Goal: Register for event/course

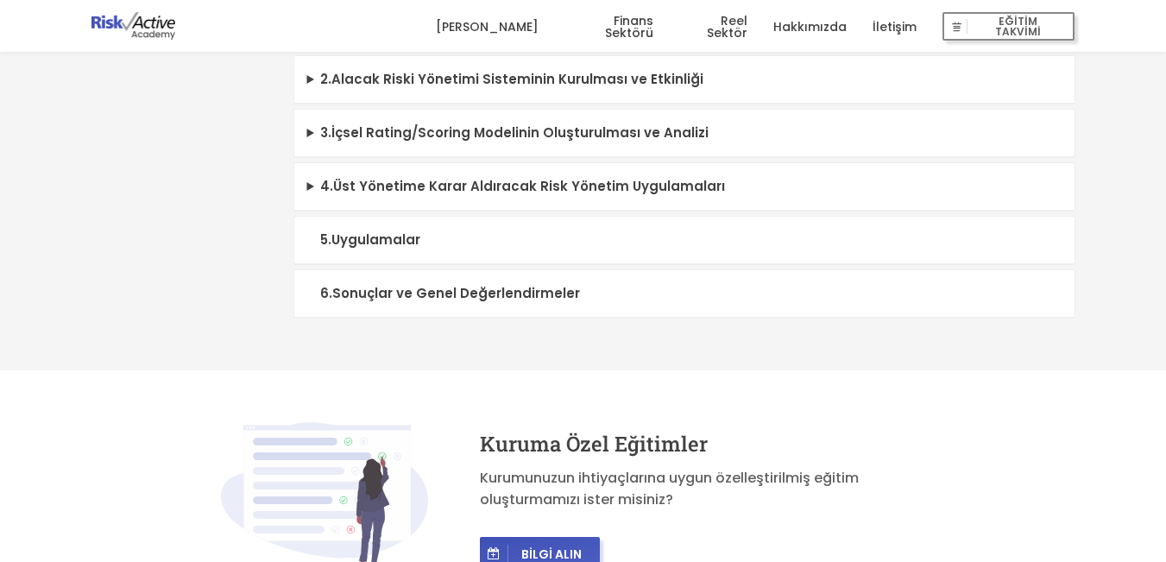
scroll to position [863, 0]
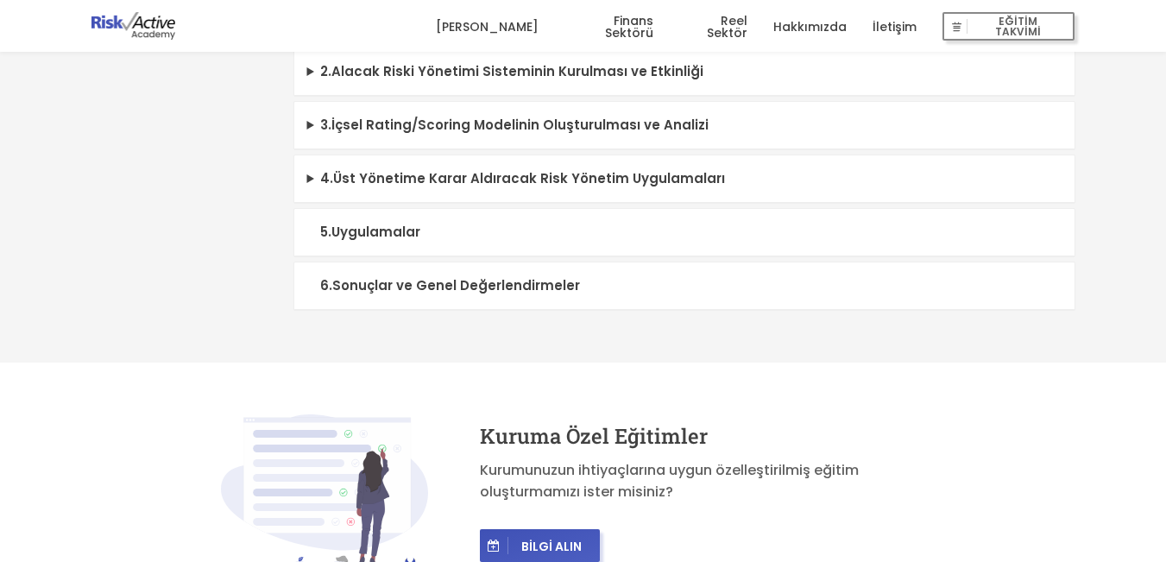
click at [413, 310] on summary "6 . Sonuçlar ve Genel Değerlendirmeler" at bounding box center [684, 285] width 780 height 47
click at [392, 307] on summary "6 . Sonuçlar ve Genel Değerlendirmeler" at bounding box center [684, 285] width 780 height 47
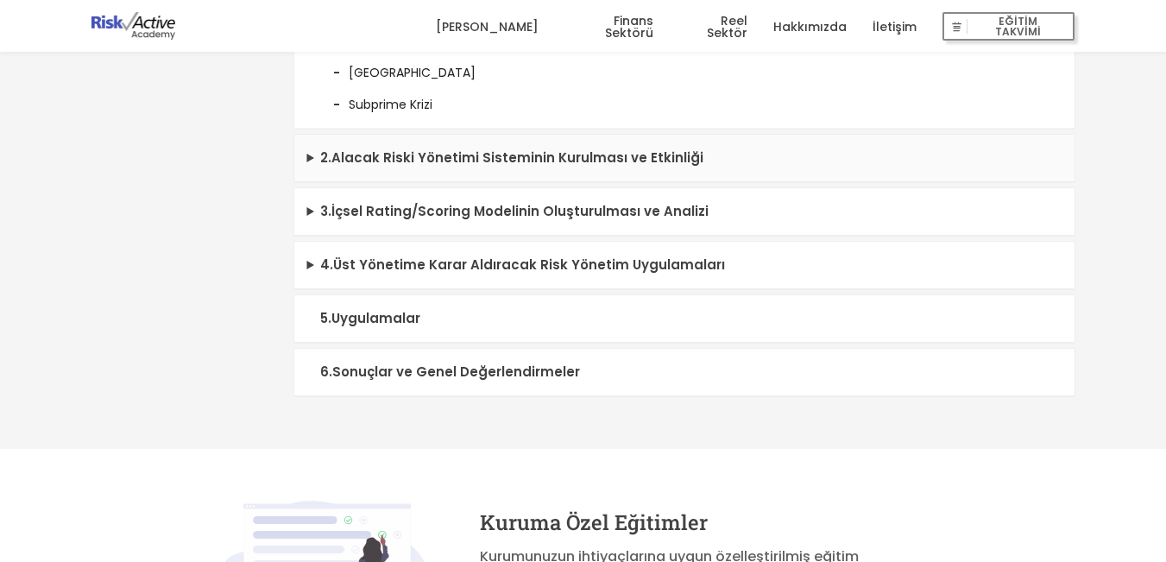
click at [310, 181] on summary "2 . Alacak Riski Yönetimi Sisteminin Kurulması ve Etkinliği" at bounding box center [684, 158] width 780 height 47
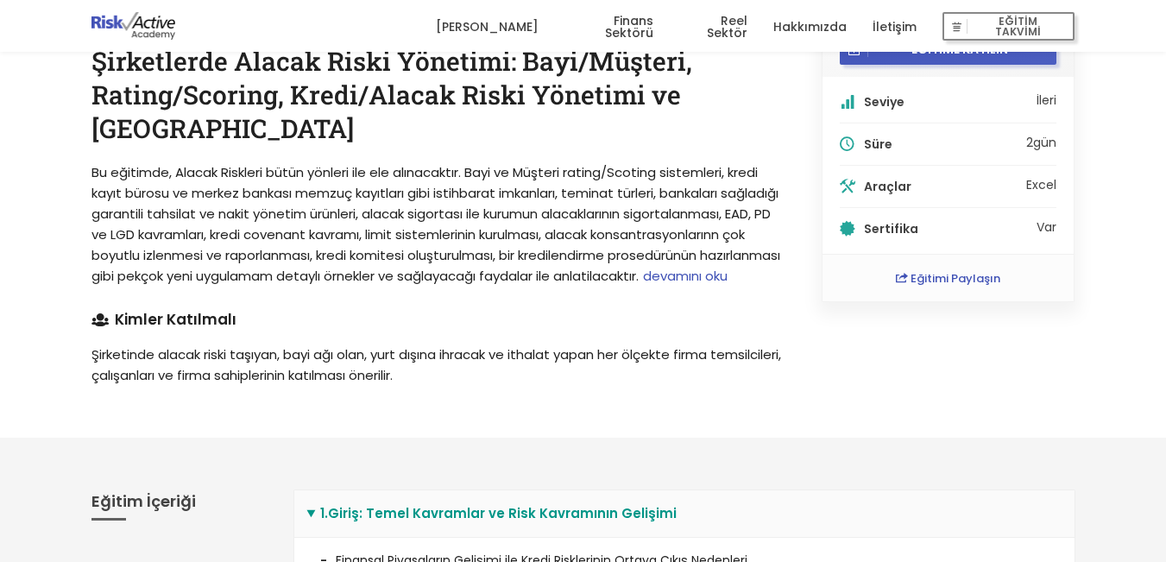
scroll to position [0, 0]
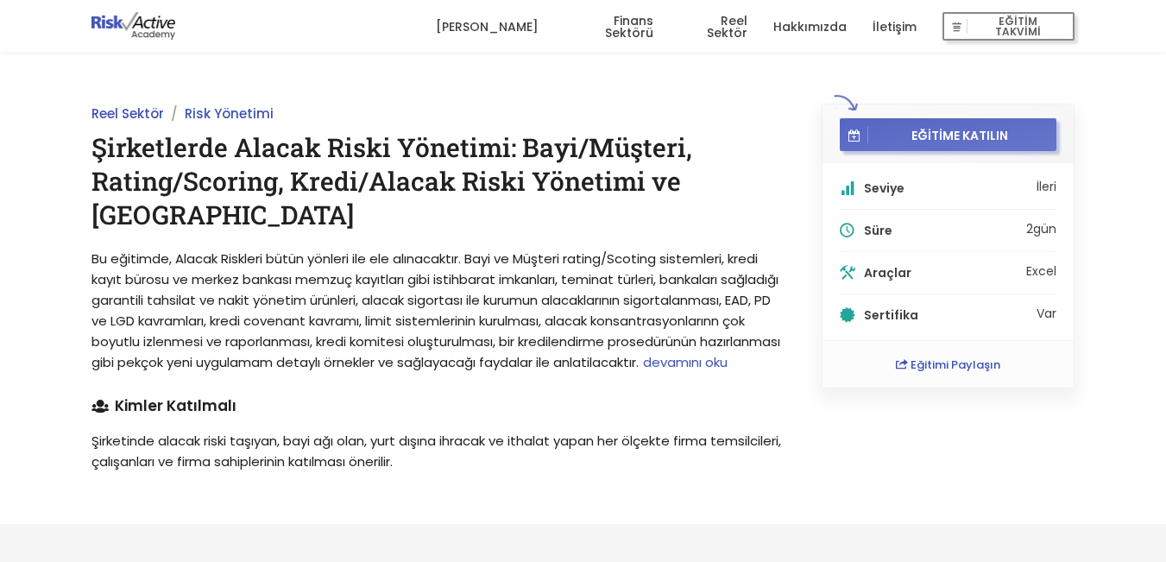
click at [939, 130] on span "EĞİTİME KATILIN" at bounding box center [959, 135] width 183 height 16
click at [858, 135] on icon "button" at bounding box center [854, 135] width 12 height 17
click at [902, 136] on span "EĞİTİME KATILIN" at bounding box center [959, 135] width 183 height 16
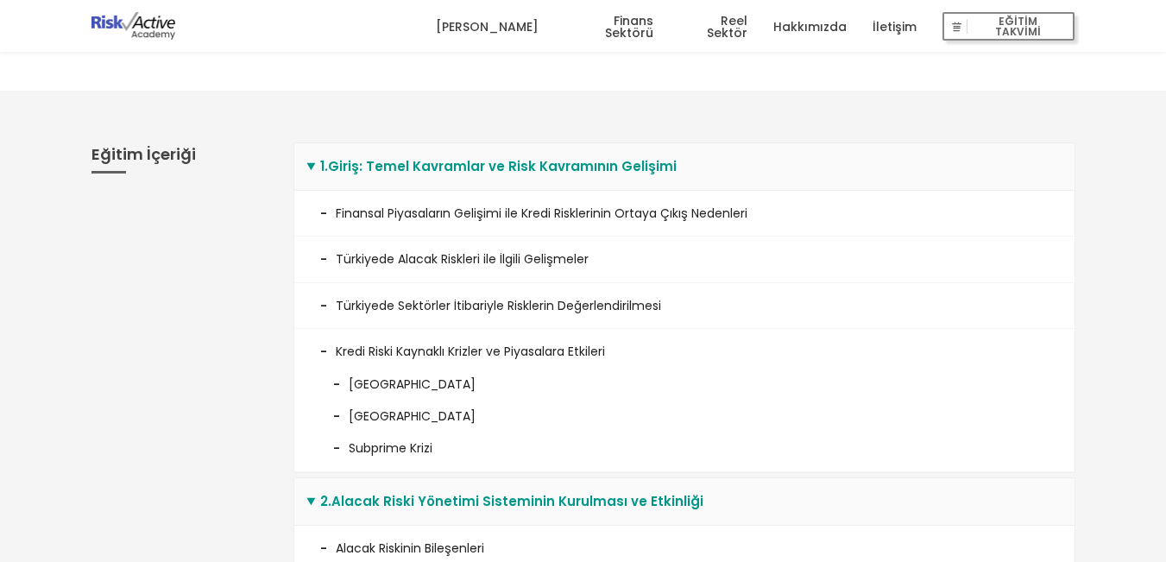
scroll to position [2, 0]
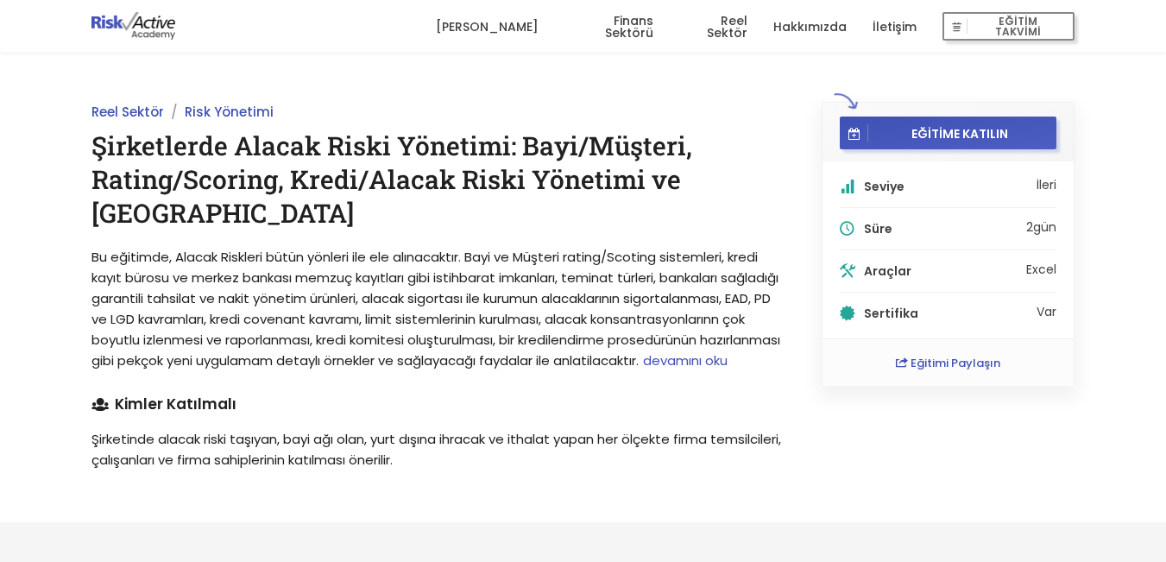
click at [643, 369] on span "devamını oku" at bounding box center [685, 360] width 85 height 18
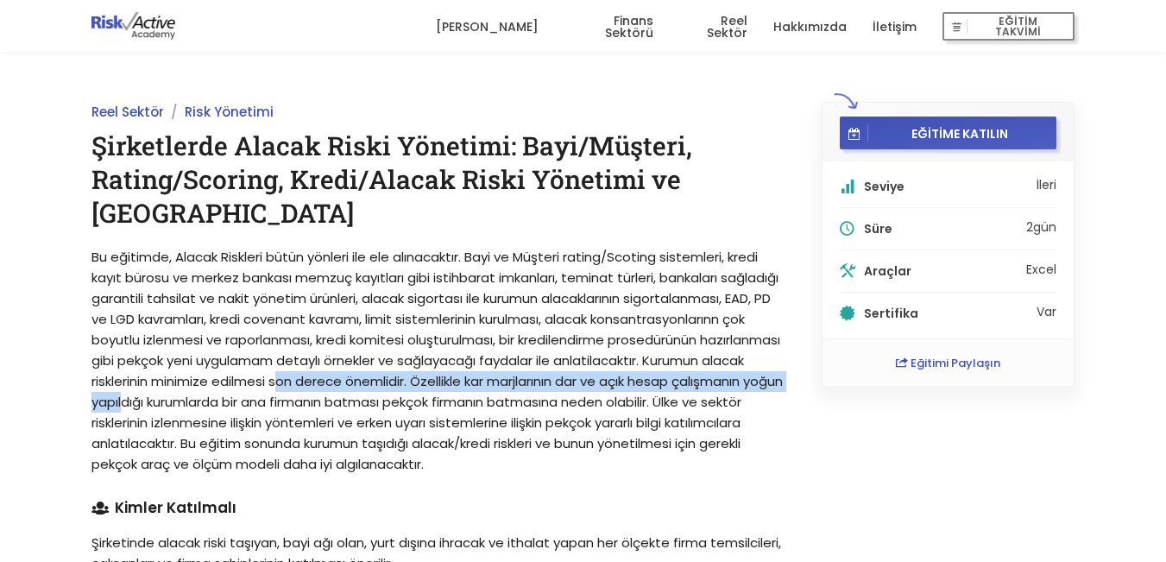
drag, startPoint x: 481, startPoint y: 382, endPoint x: 361, endPoint y: 410, distance: 122.2
click at [361, 410] on span "Kurumun alacak risklerinin minimize edilmesi son derece önemlidir. Özellikle ka…" at bounding box center [436, 412] width 691 height 122
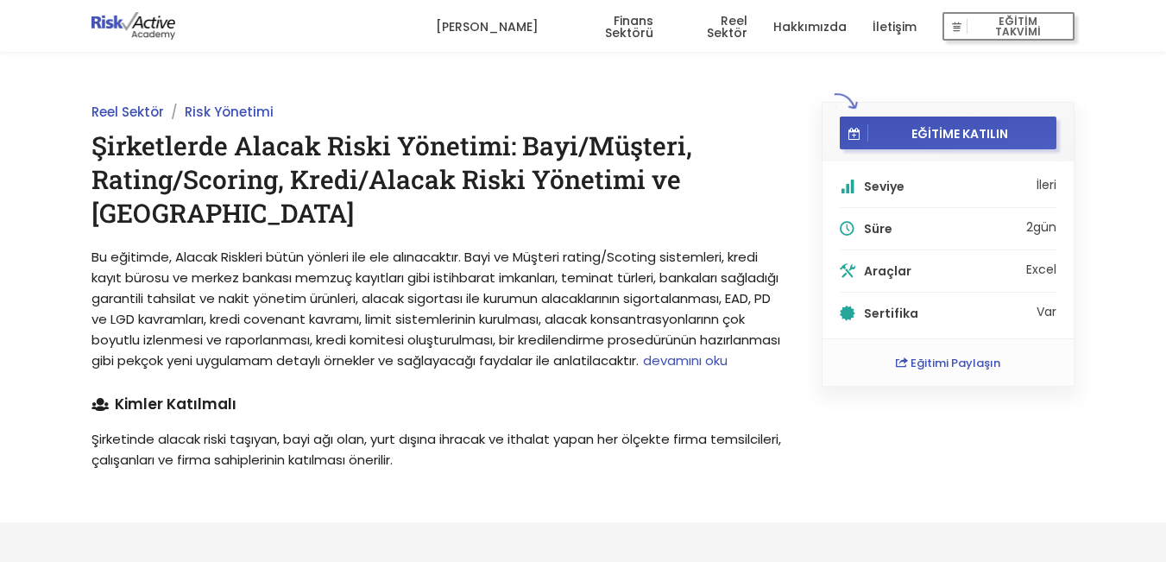
scroll to position [0, 0]
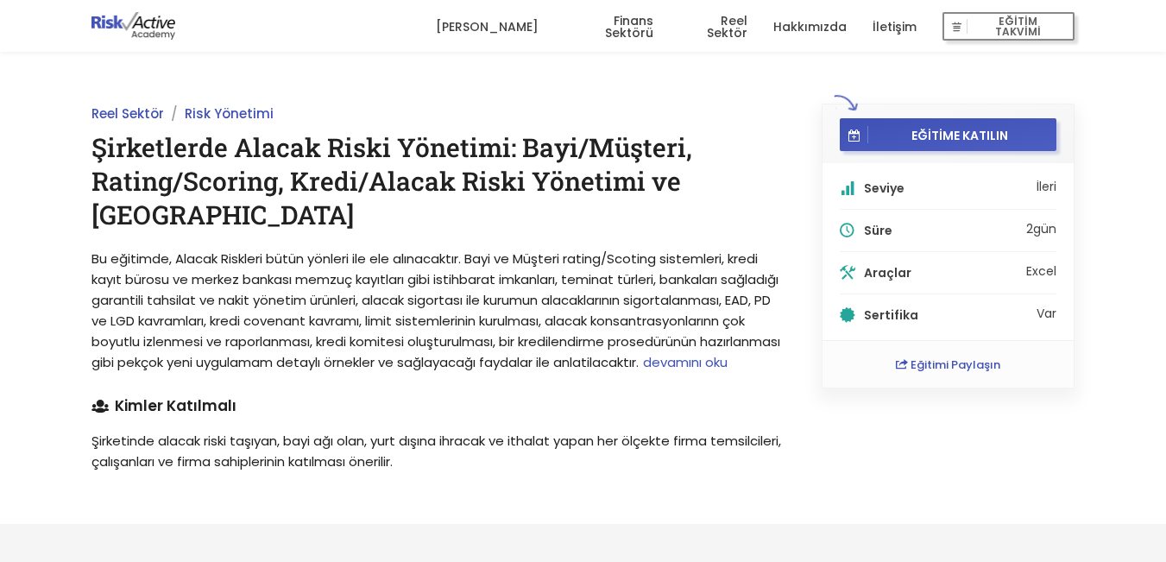
click at [901, 28] on link "İletişim" at bounding box center [894, 27] width 44 height 52
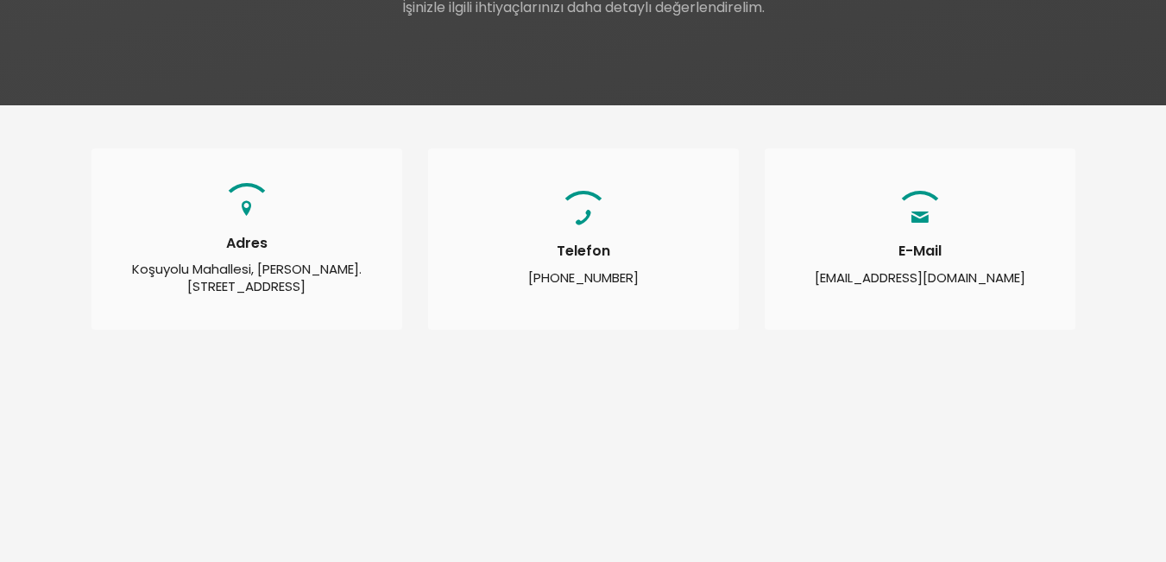
scroll to position [345, 0]
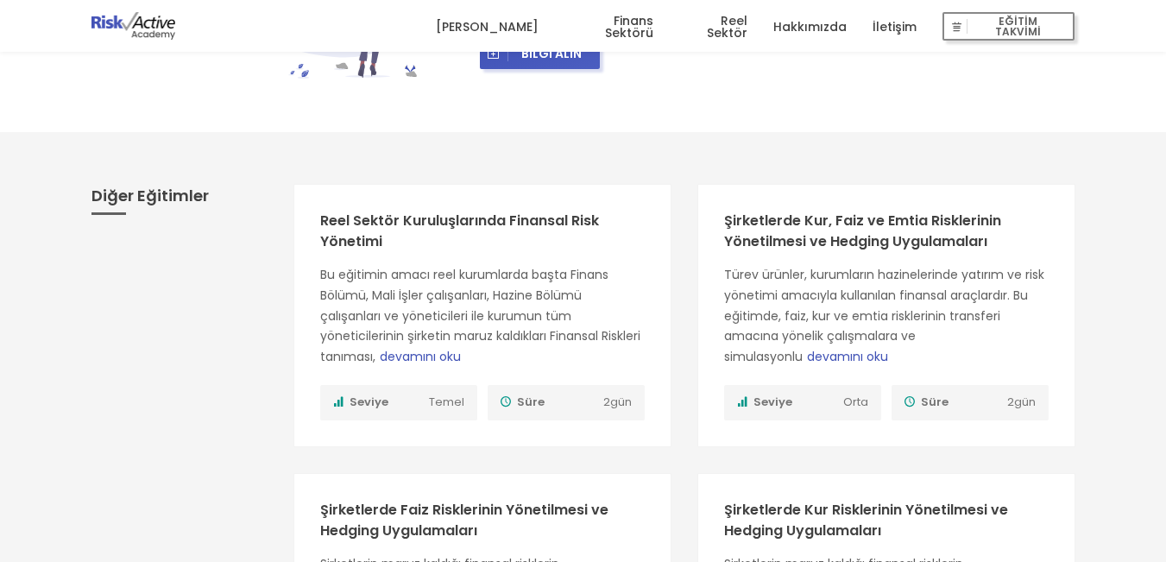
scroll to position [1380, 0]
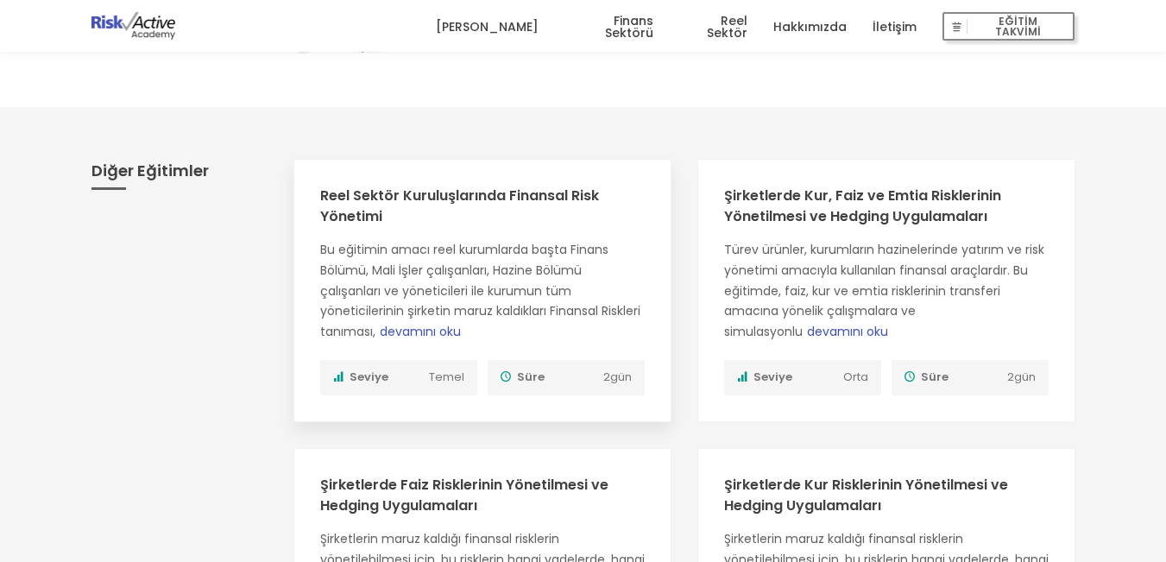
click at [461, 340] on span "devamını oku" at bounding box center [420, 331] width 81 height 17
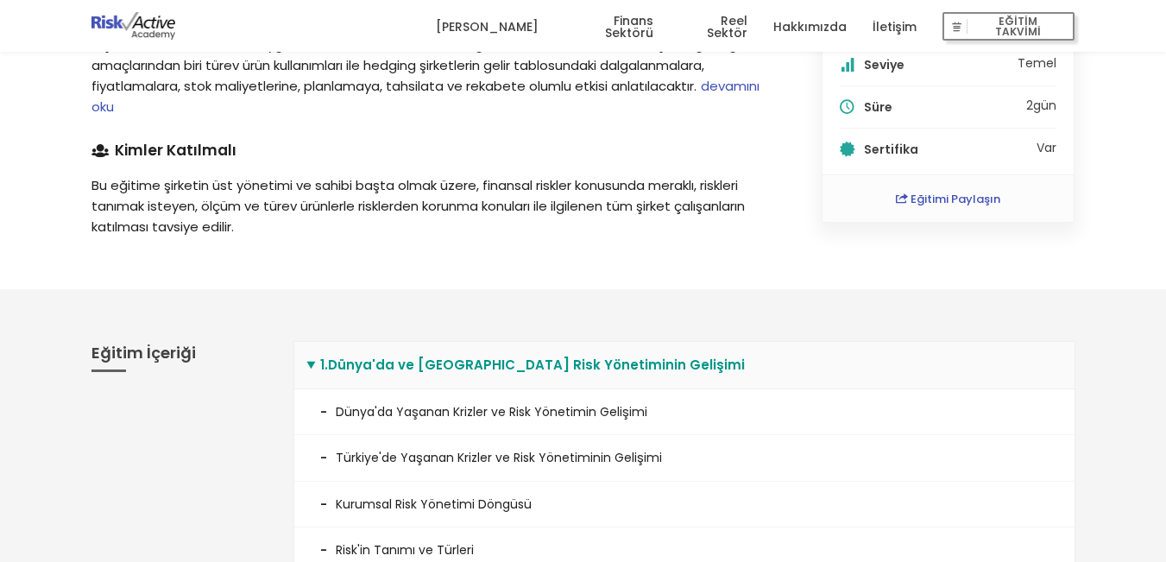
scroll to position [173, 0]
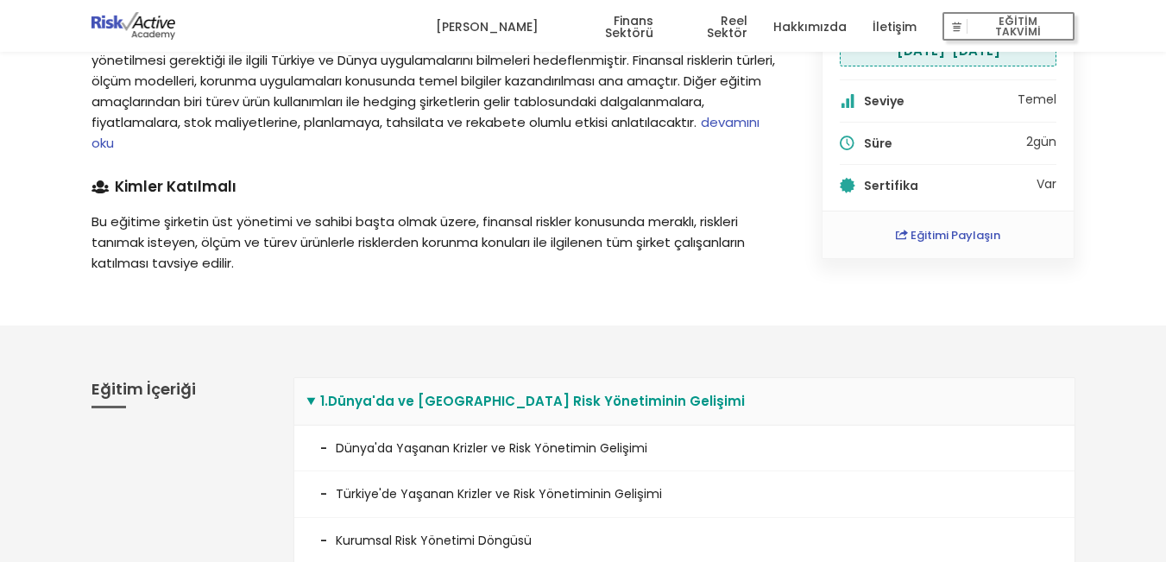
scroll to position [1380, 0]
